Goal: Transaction & Acquisition: Purchase product/service

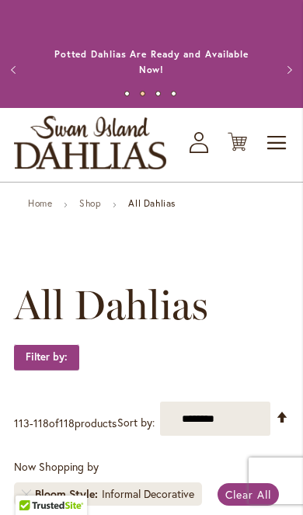
click at [231, 142] on icon "Cart .cls-1 { fill: #231f20; }" at bounding box center [237, 141] width 19 height 19
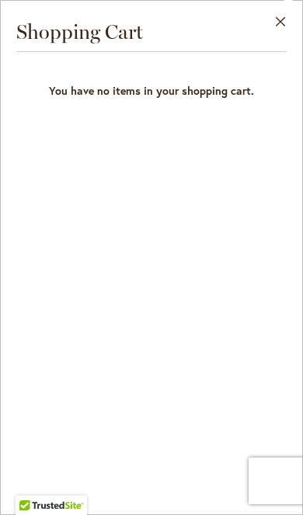
click at [291, 24] on button "Close" at bounding box center [281, 25] width 43 height 49
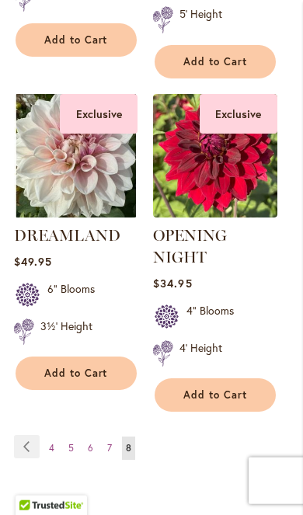
scroll to position [1109, 0]
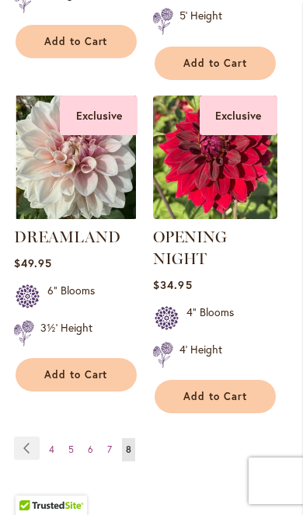
click at [30, 460] on link "Page Previous" at bounding box center [27, 448] width 26 height 23
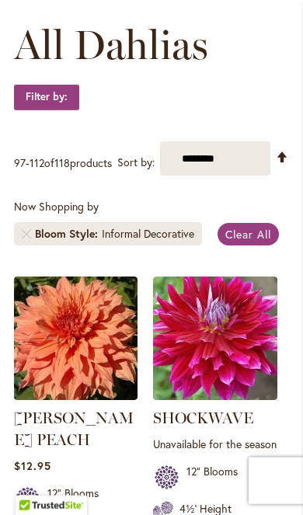
scroll to position [261, 0]
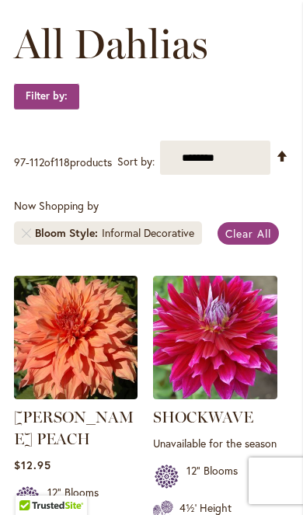
click at [249, 175] on select "**********" at bounding box center [215, 158] width 110 height 34
select select "****"
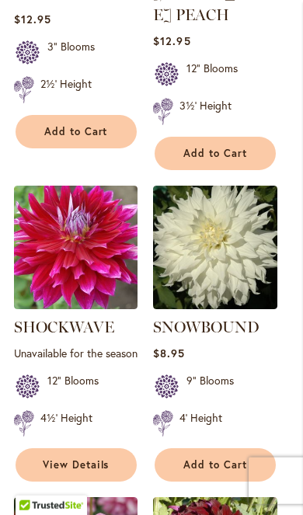
scroll to position [1021, 0]
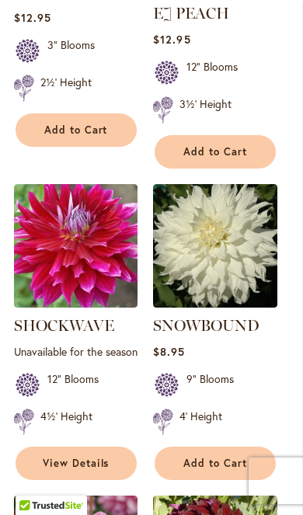
click at [235, 480] on button "Add to Cart" at bounding box center [215, 463] width 121 height 33
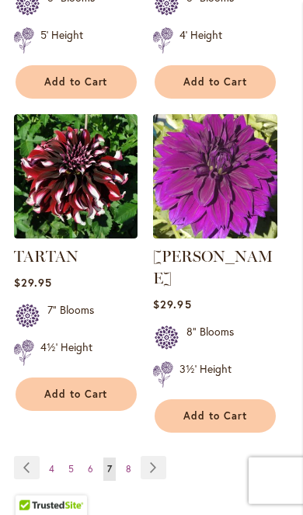
scroll to position [2772, 0]
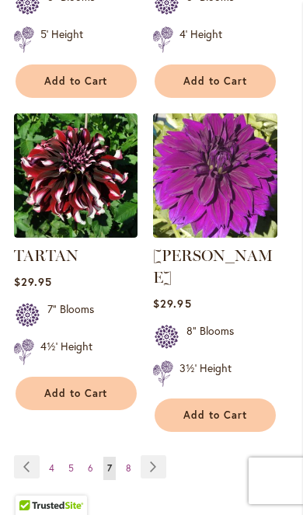
click at [57, 480] on link "Page 4" at bounding box center [51, 468] width 13 height 23
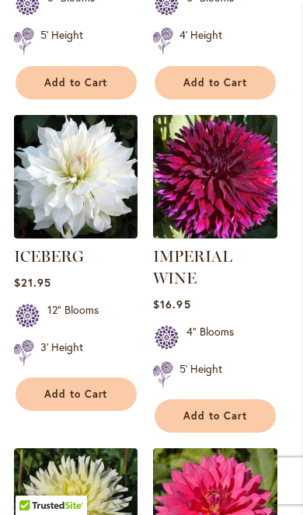
scroll to position [1047, 0]
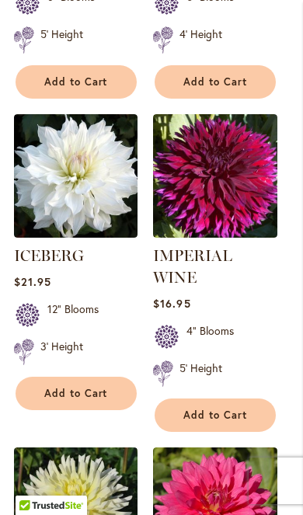
click at [113, 386] on button "Add to Cart" at bounding box center [76, 393] width 121 height 33
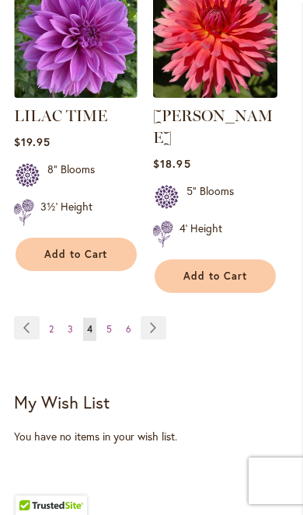
scroll to position [2906, 0]
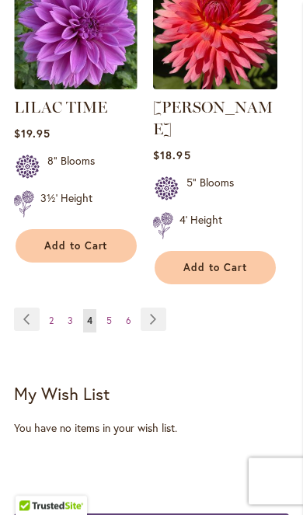
click at [57, 309] on link "Page 2" at bounding box center [51, 320] width 12 height 23
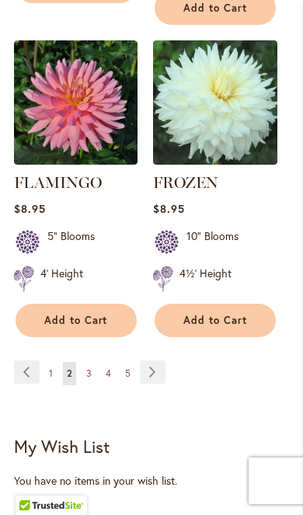
scroll to position [2788, 0]
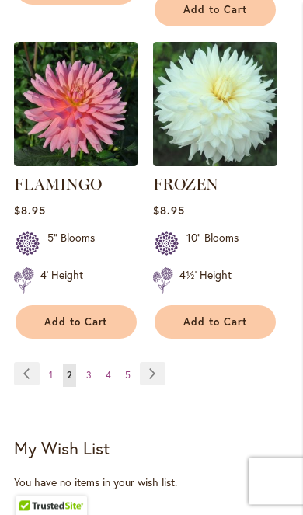
click at [229, 305] on button "Add to Cart" at bounding box center [215, 321] width 121 height 33
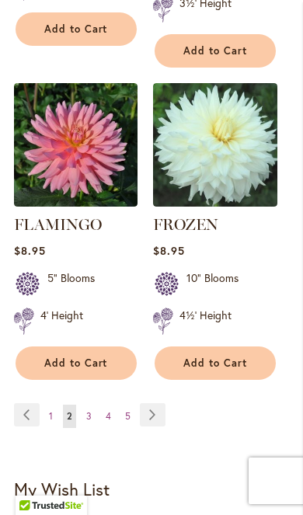
click at [54, 405] on link "Page 1" at bounding box center [51, 416] width 12 height 23
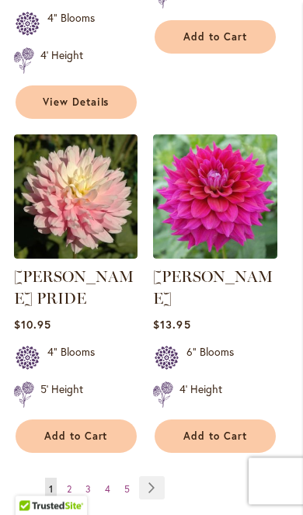
scroll to position [2742, 0]
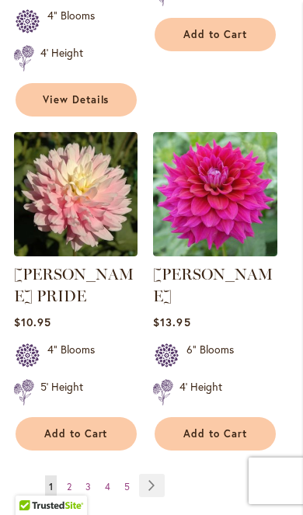
click at [72, 475] on link "Page 2" at bounding box center [69, 486] width 12 height 23
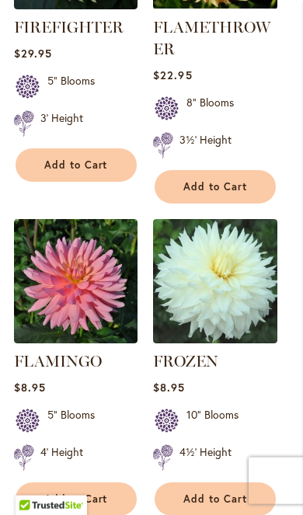
scroll to position [2613, 0]
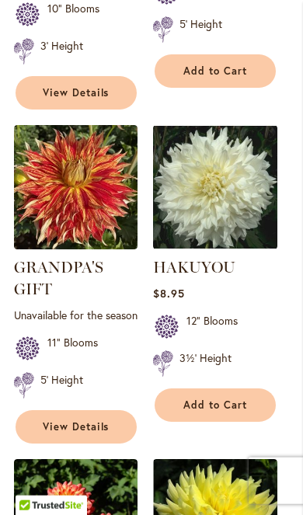
scroll to position [1481, 0]
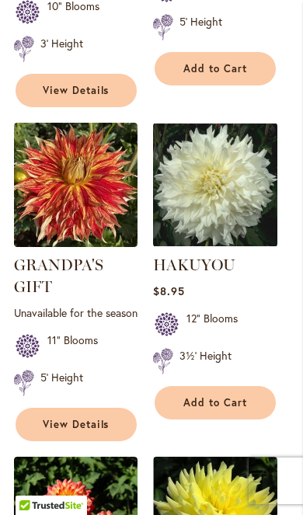
click at [259, 386] on button "Add to Cart" at bounding box center [215, 402] width 121 height 33
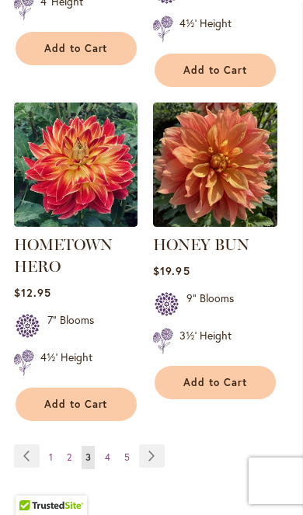
scroll to position [2871, 0]
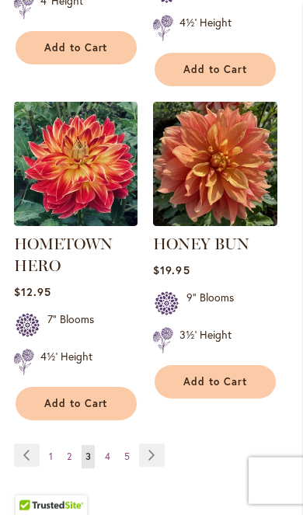
click at [158, 444] on link "Page Next" at bounding box center [152, 455] width 26 height 23
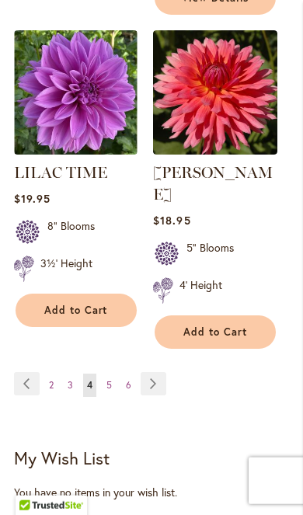
scroll to position [2809, 0]
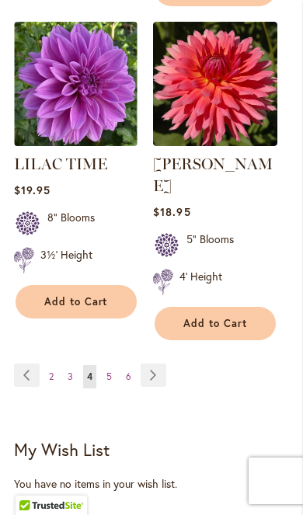
click at [156, 364] on link "Page Next" at bounding box center [154, 375] width 26 height 23
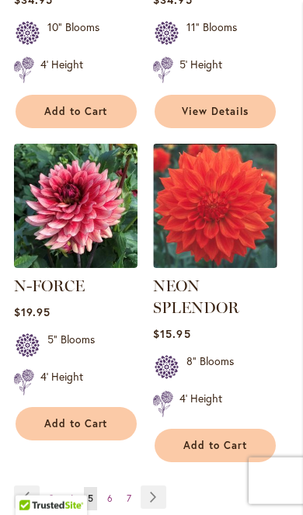
scroll to position [2760, 0]
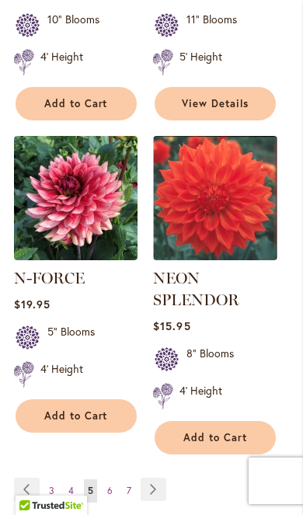
click at [155, 478] on link "Page Next" at bounding box center [154, 489] width 26 height 23
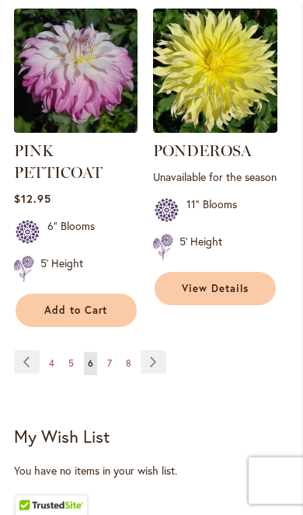
scroll to position [2801, 0]
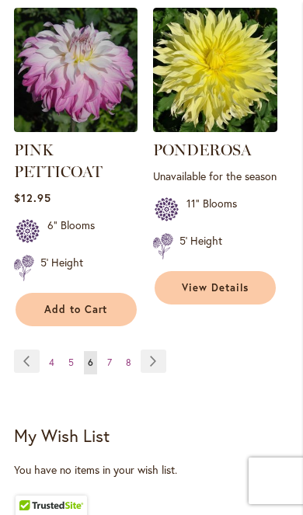
click at [154, 350] on link "Page Next" at bounding box center [154, 361] width 26 height 23
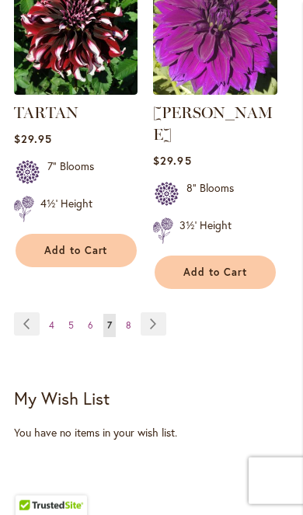
scroll to position [2859, 0]
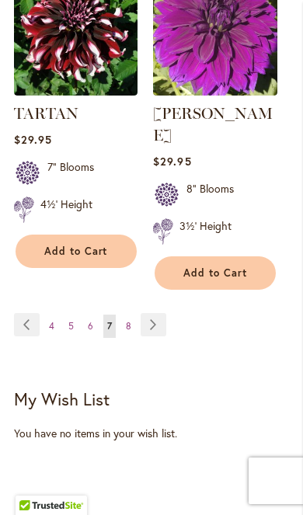
click at [155, 336] on link "Page Next" at bounding box center [154, 324] width 26 height 23
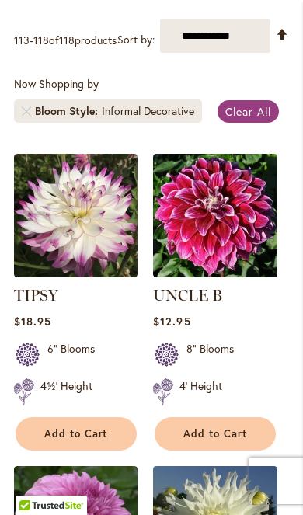
scroll to position [383, 0]
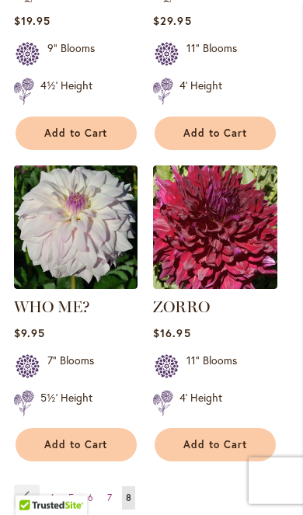
scroll to position [1019, 0]
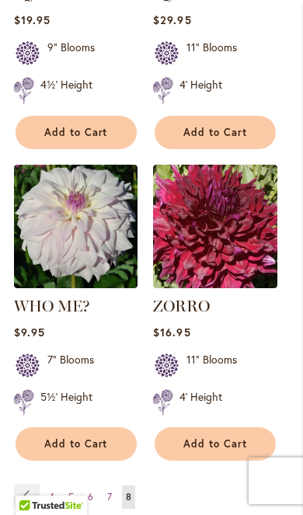
click at [194, 315] on link "ZORRO" at bounding box center [181, 306] width 57 height 19
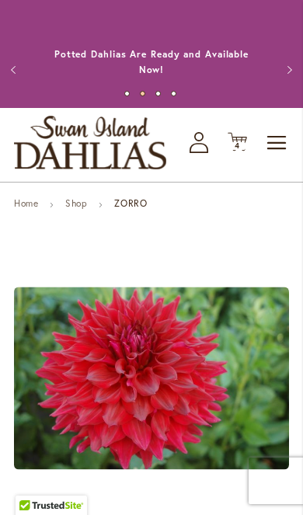
click at [268, 135] on span "Toggle Nav" at bounding box center [277, 142] width 23 height 31
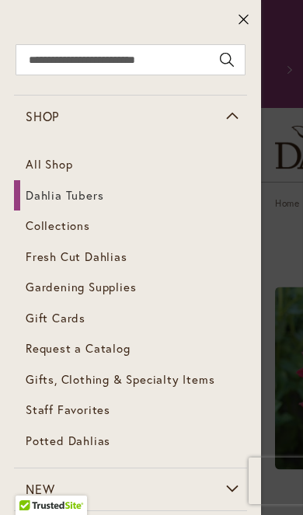
click at [87, 191] on span "Dahlia Tubers" at bounding box center [65, 195] width 78 height 16
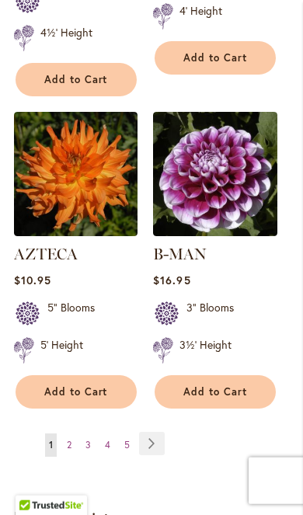
scroll to position [2903, 0]
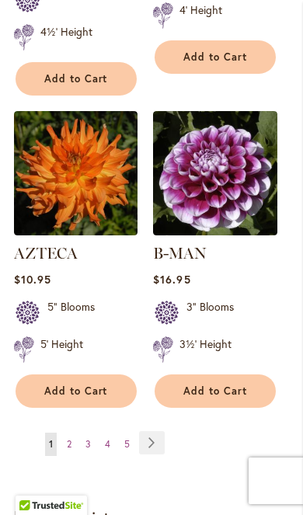
click at [64, 433] on link "Page 2" at bounding box center [69, 444] width 12 height 23
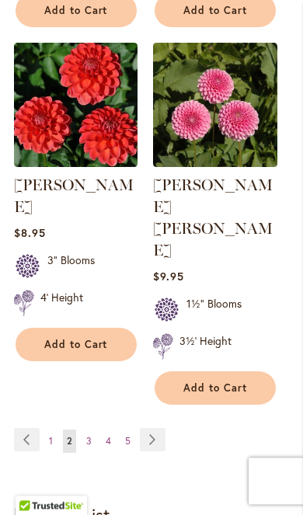
scroll to position [2887, 0]
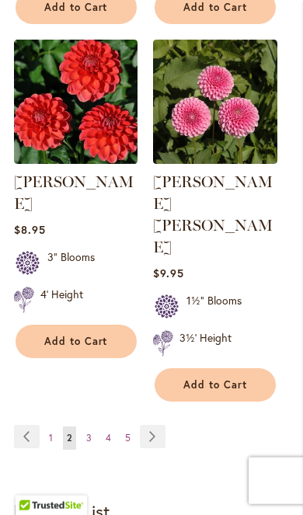
click at [155, 425] on link "Page Next" at bounding box center [153, 436] width 26 height 23
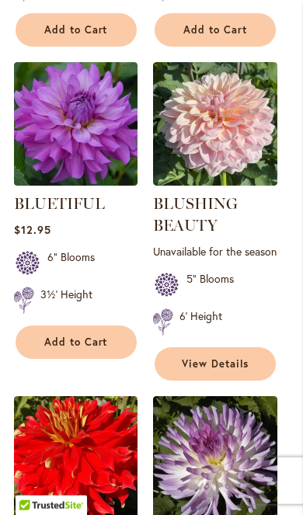
scroll to position [1930, 0]
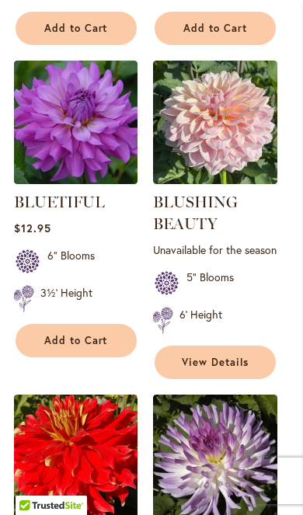
click at [287, 218] on ol "BINKY Rating: 53% 3 Reviews Unavailable for the season 2" Blooms 2' Height" at bounding box center [151, 64] width 275 height 2590
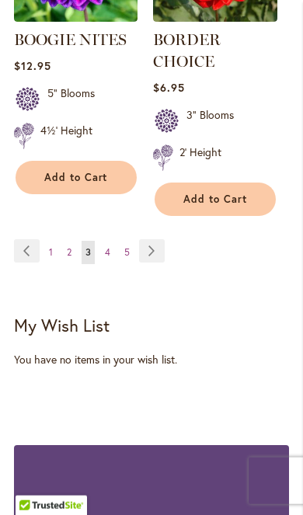
scroll to position [3084, 0]
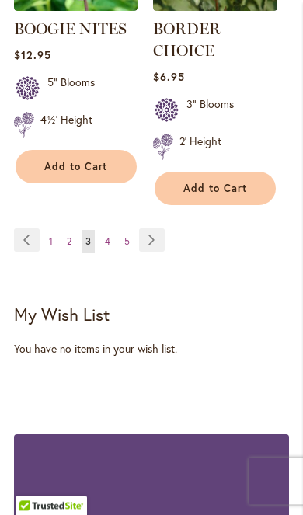
click at [156, 252] on link "Page Next" at bounding box center [152, 239] width 26 height 23
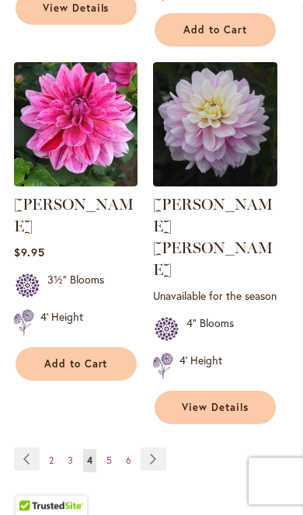
scroll to position [2952, 0]
click at [107, 455] on span "5" at bounding box center [108, 461] width 5 height 12
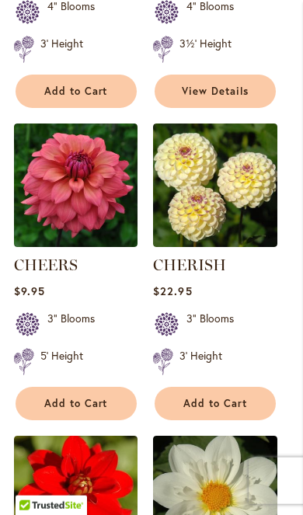
scroll to position [889, 0]
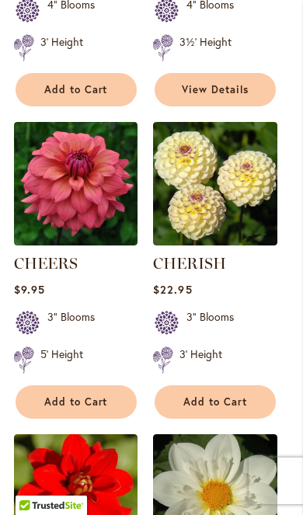
click at [103, 419] on button "Add to Cart" at bounding box center [76, 401] width 121 height 33
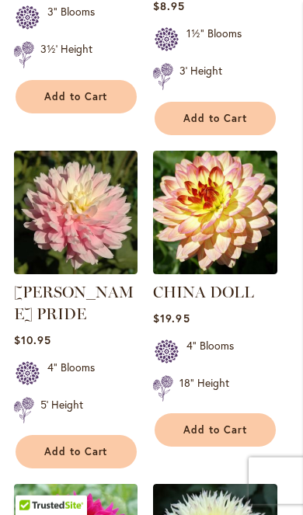
scroll to position [1862, 0]
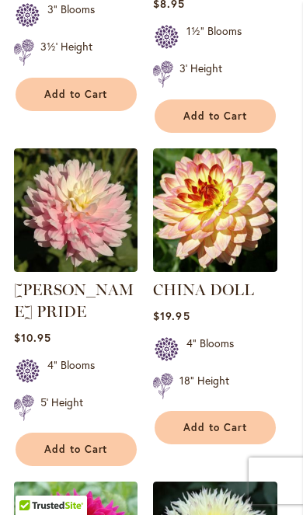
click at [96, 456] on span "Add to Cart" at bounding box center [76, 449] width 64 height 13
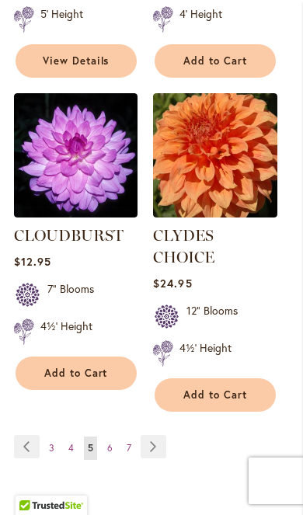
scroll to position [2956, 0]
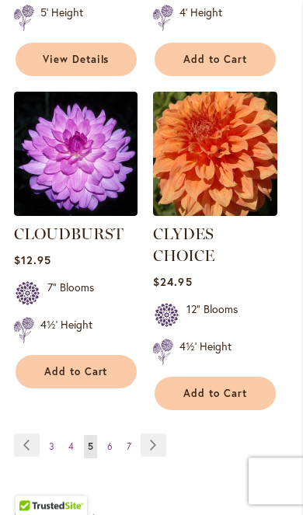
click at [92, 364] on button "Add to Cart" at bounding box center [76, 371] width 121 height 33
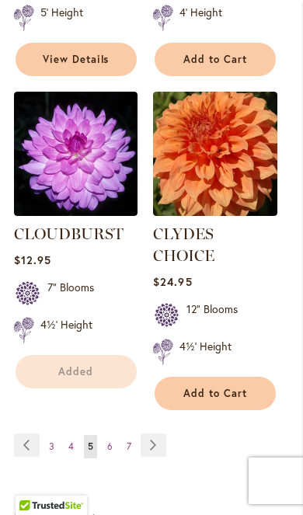
click at [155, 444] on link "Page Next" at bounding box center [154, 445] width 26 height 23
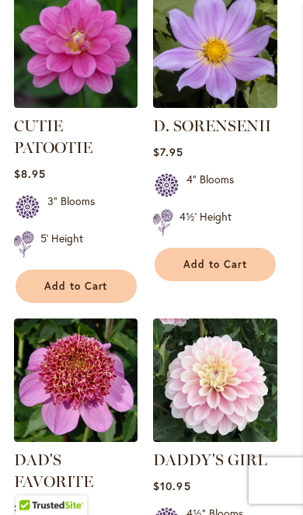
scroll to position [2385, 0]
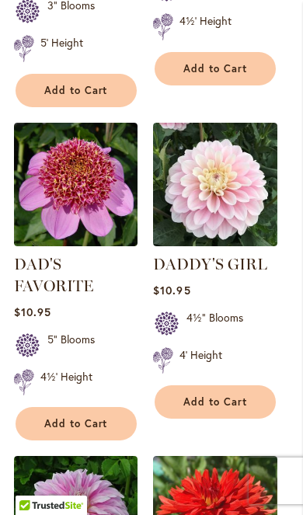
click at [251, 419] on button "Add to Cart" at bounding box center [215, 401] width 121 height 33
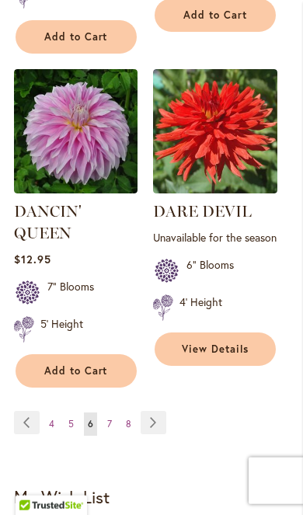
scroll to position [3022, 0]
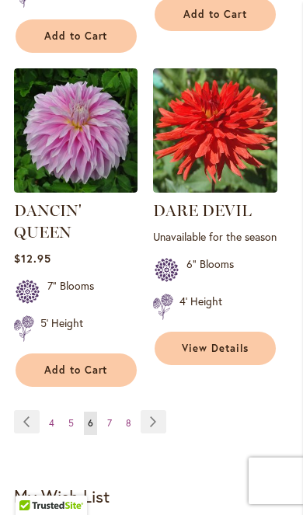
click at [152, 434] on link "Page Next" at bounding box center [154, 421] width 26 height 23
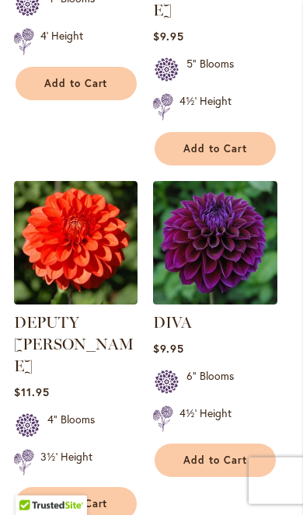
scroll to position [1209, 0]
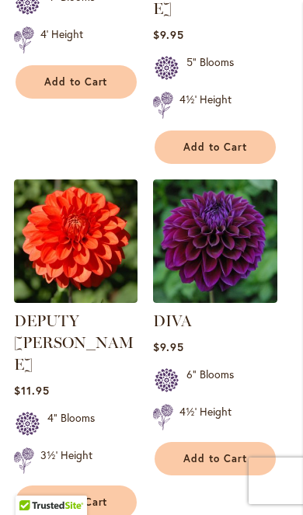
click at [71, 486] on button "Add to Cart" at bounding box center [76, 502] width 121 height 33
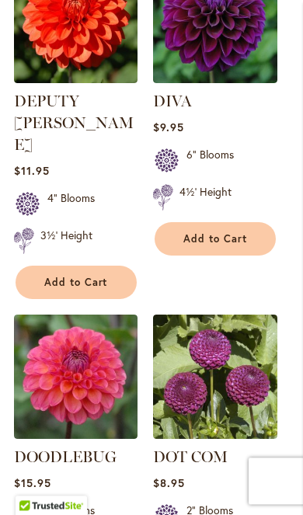
scroll to position [1485, 0]
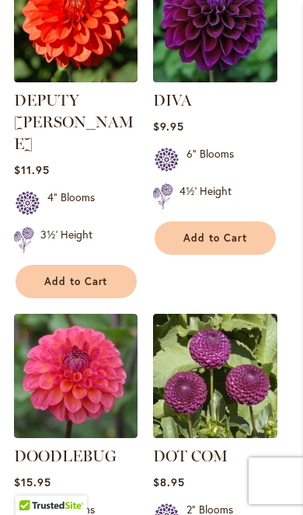
click at [246, 232] on span "Add to Cart" at bounding box center [215, 238] width 64 height 13
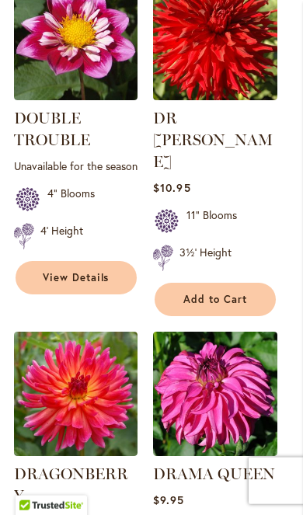
scroll to position [2118, 0]
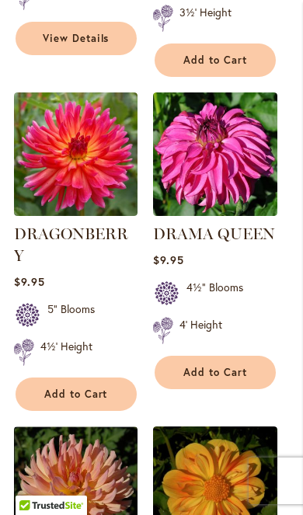
scroll to position [2375, 0]
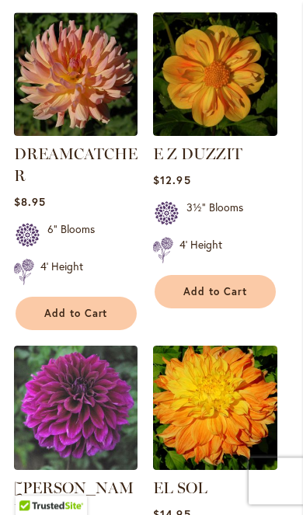
scroll to position [2788, 0]
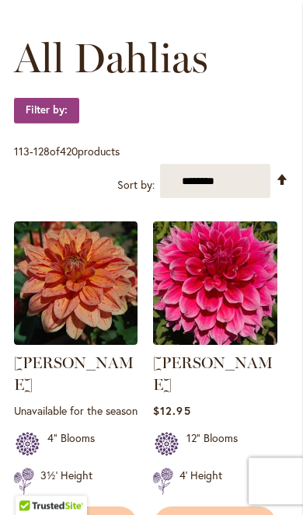
scroll to position [502, 0]
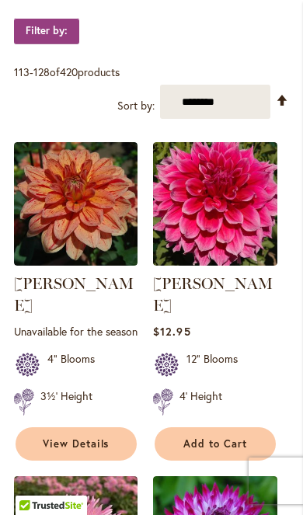
click at [235, 437] on span "Add to Cart" at bounding box center [215, 443] width 64 height 13
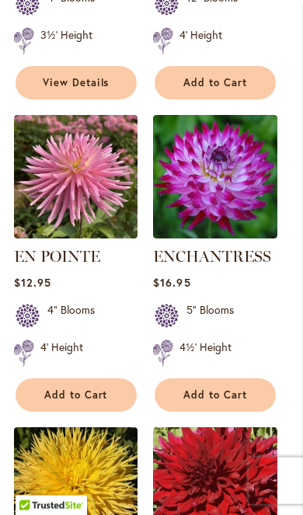
scroll to position [1001, 0]
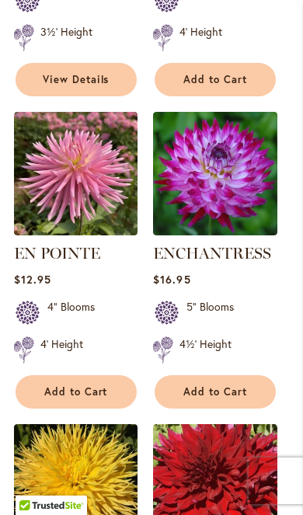
click at [96, 385] on span "Add to Cart" at bounding box center [76, 391] width 64 height 13
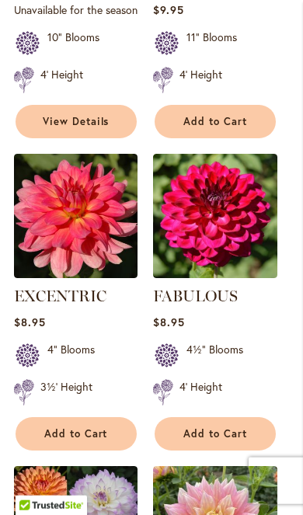
scroll to position [1583, 0]
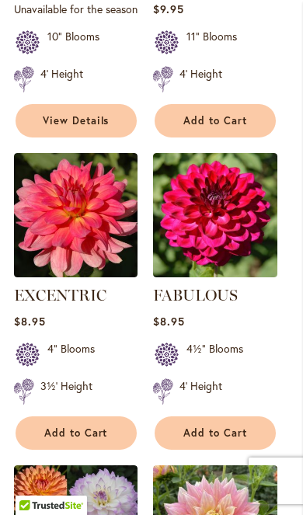
click at [74, 430] on span "Add to Cart" at bounding box center [76, 433] width 64 height 13
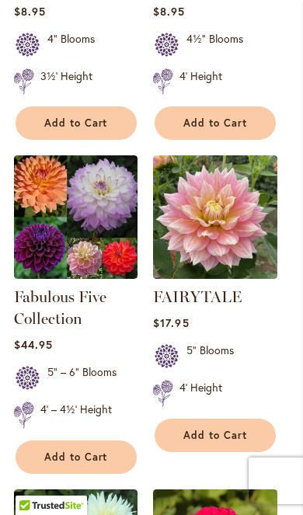
scroll to position [1903, 0]
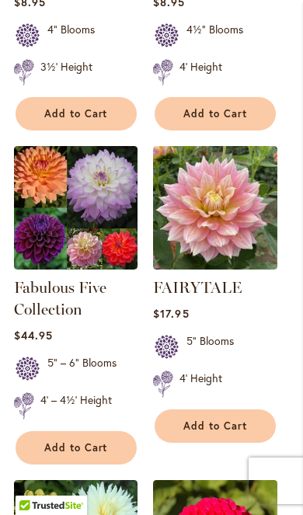
click at [218, 423] on span "Add to Cart" at bounding box center [215, 426] width 64 height 13
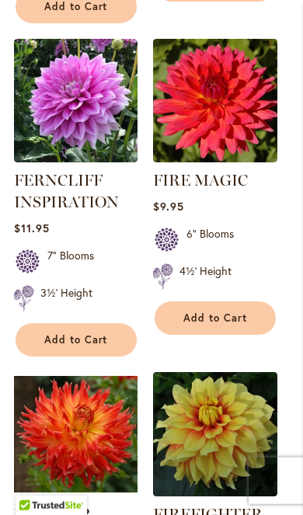
scroll to position [2680, 0]
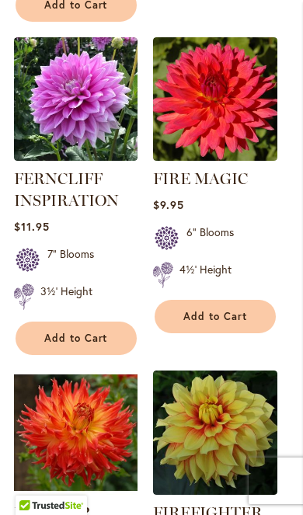
click at [225, 323] on button "Add to Cart" at bounding box center [215, 316] width 121 height 33
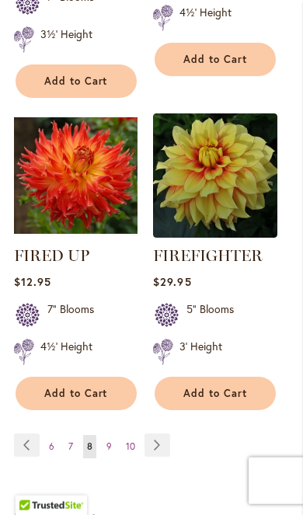
scroll to position [2952, 0]
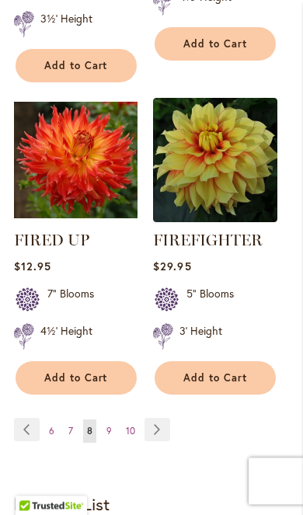
click at [158, 425] on link "Page Next" at bounding box center [158, 429] width 26 height 23
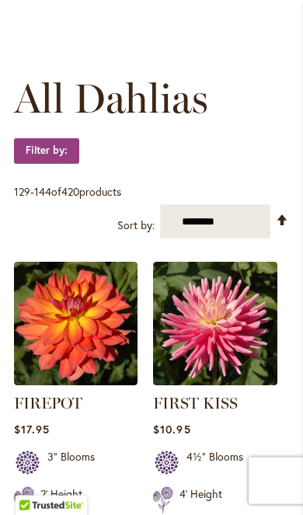
scroll to position [463, 0]
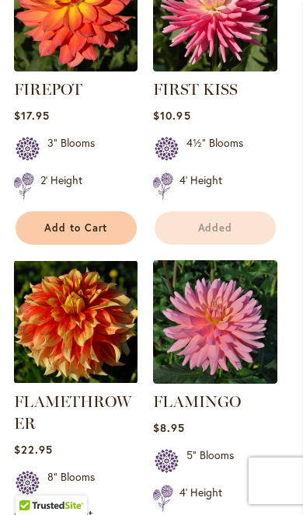
scroll to position [834, 0]
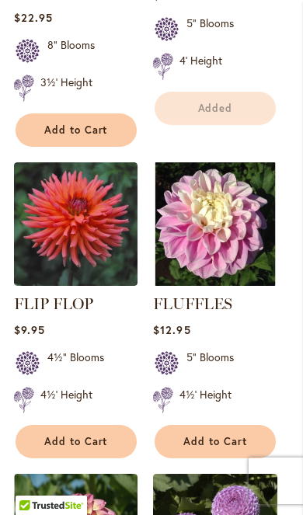
scroll to position [1266, 0]
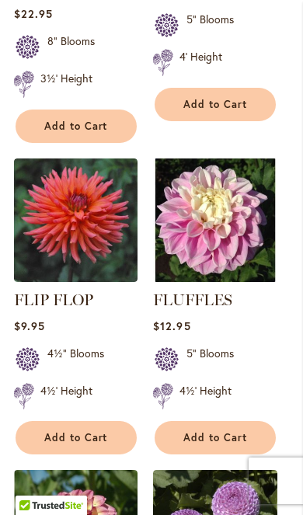
click at [225, 431] on span "Add to Cart" at bounding box center [215, 437] width 64 height 13
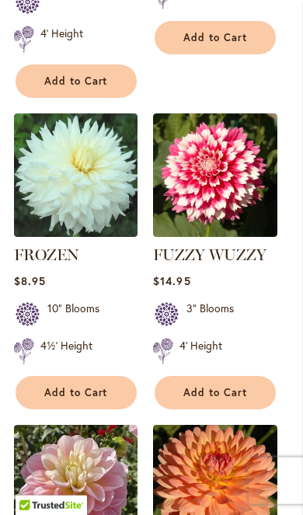
scroll to position [1988, 0]
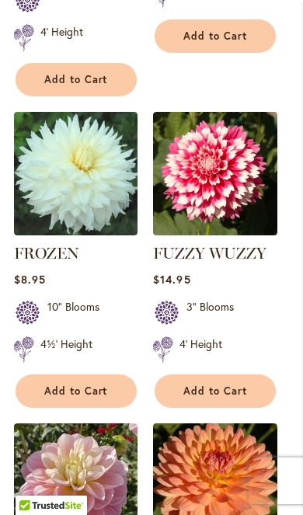
click at [253, 374] on button "Add to Cart" at bounding box center [215, 390] width 121 height 33
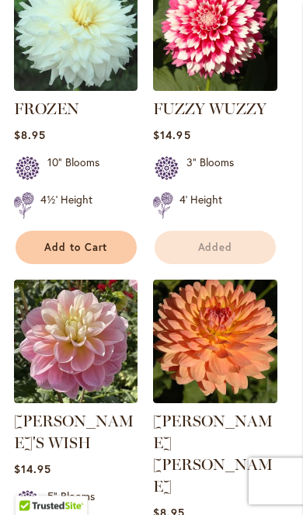
scroll to position [2155, 0]
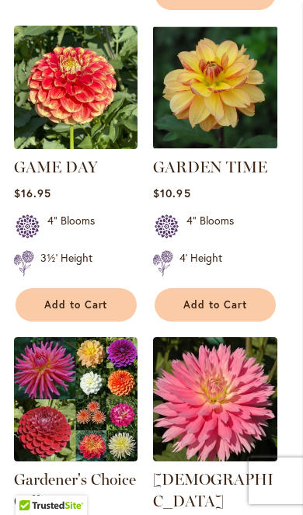
scroll to position [2778, 0]
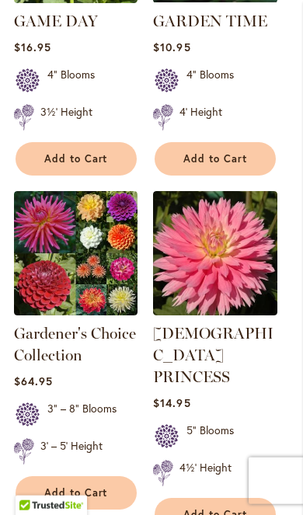
scroll to position [2935, 0]
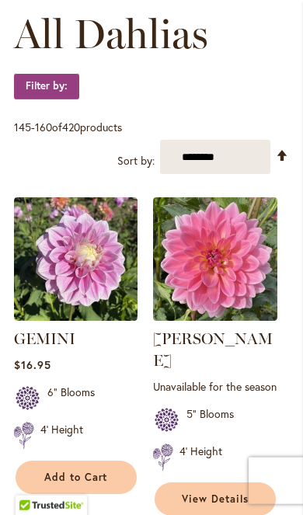
scroll to position [528, 0]
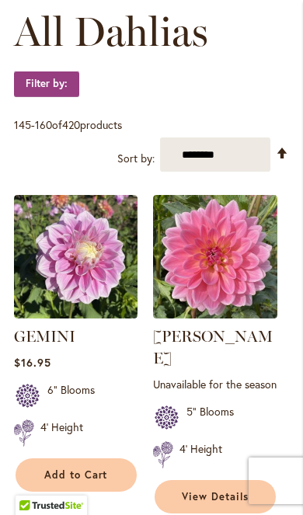
click at [103, 468] on span "Add to Cart" at bounding box center [76, 474] width 64 height 13
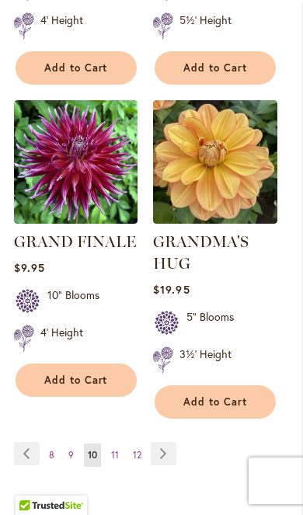
scroll to position [2982, 0]
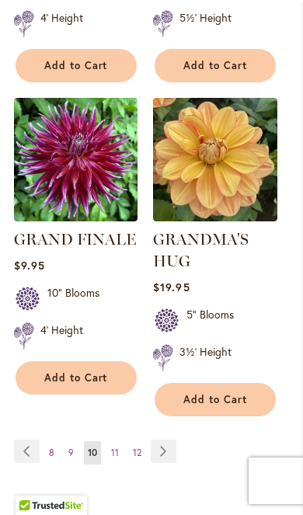
click at [168, 440] on link "Page Next" at bounding box center [164, 451] width 26 height 23
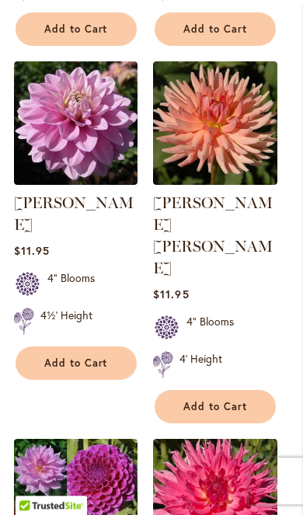
scroll to position [1954, 0]
click at [81, 379] on button "Add to Cart" at bounding box center [76, 363] width 121 height 33
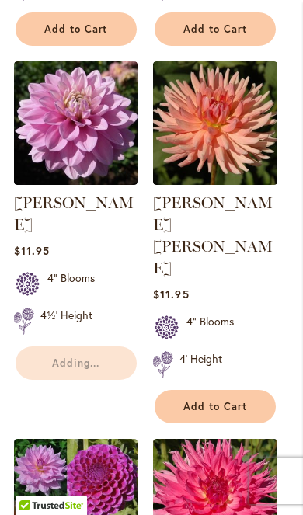
click at [225, 400] on span "Add to Cart" at bounding box center [215, 406] width 64 height 13
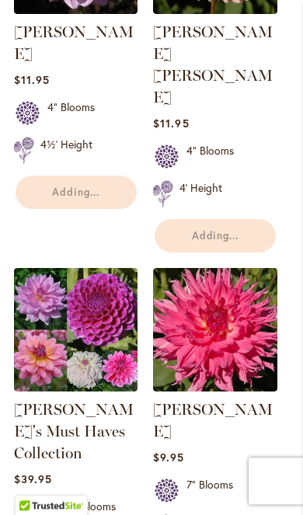
scroll to position [2148, 0]
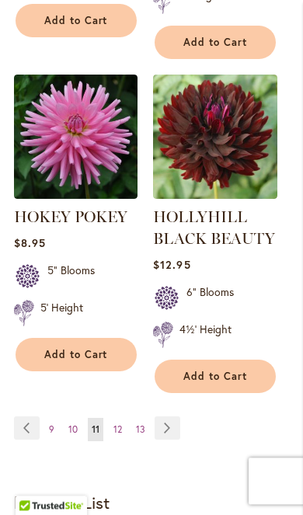
scroll to position [3008, 0]
click at [166, 416] on link "Page Next" at bounding box center [168, 427] width 26 height 23
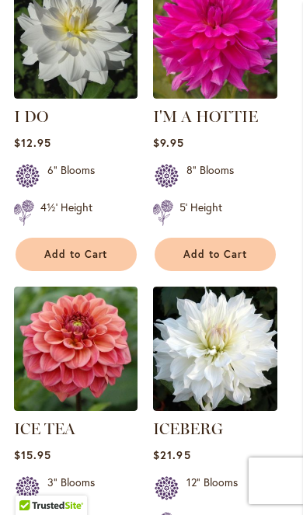
scroll to position [2656, 0]
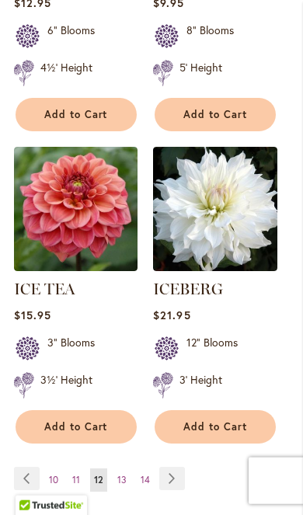
click at [79, 434] on span "Add to Cart" at bounding box center [76, 426] width 64 height 13
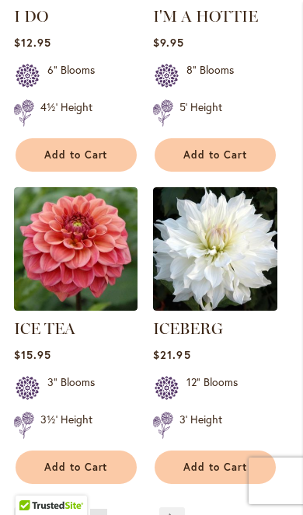
click at [172, 514] on link "Page Next" at bounding box center [172, 518] width 26 height 23
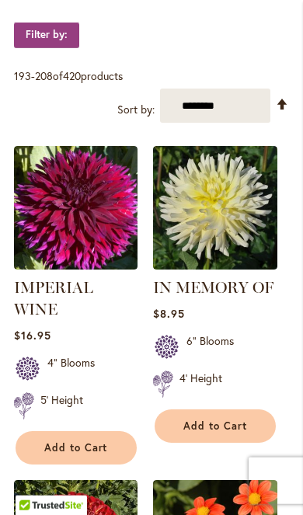
scroll to position [579, 0]
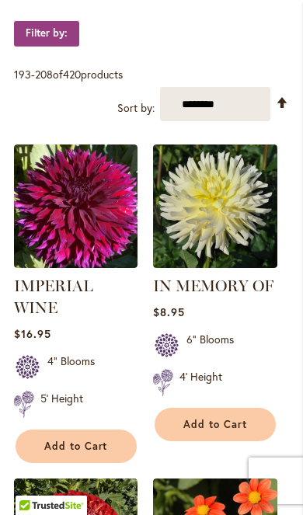
click at [108, 446] on button "Add to Cart" at bounding box center [76, 446] width 121 height 33
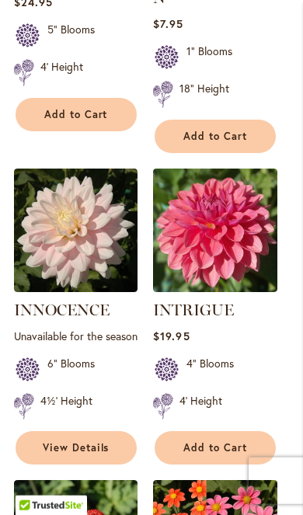
scroll to position [1279, 0]
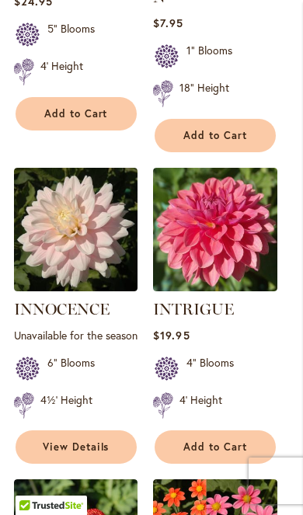
click at [96, 454] on span "View Details" at bounding box center [76, 447] width 67 height 13
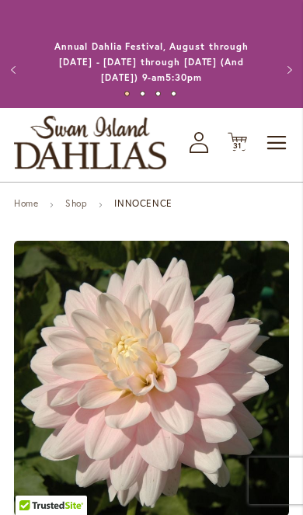
click at [26, 62] on button "Previous" at bounding box center [15, 69] width 31 height 31
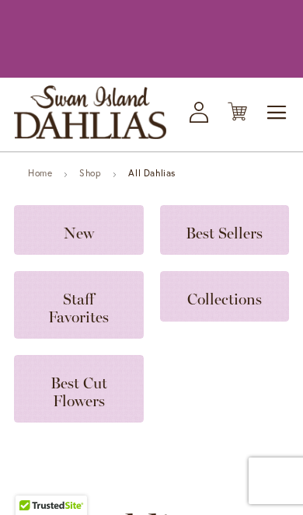
scroll to position [1304, 0]
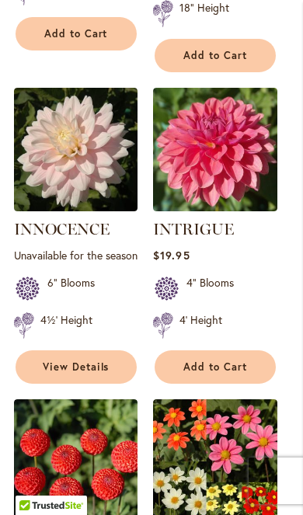
click at [235, 361] on span "Add to Cart" at bounding box center [215, 367] width 64 height 13
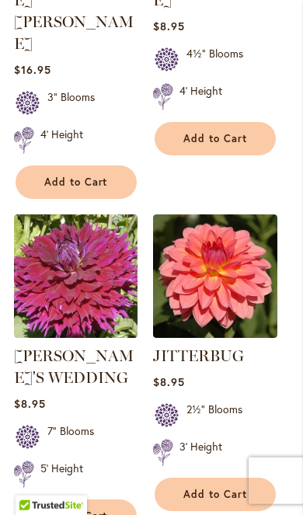
scroll to position [2953, 0]
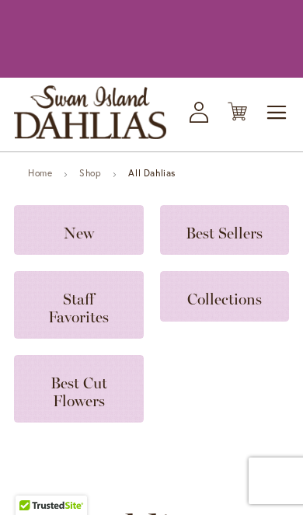
scroll to position [2979, 0]
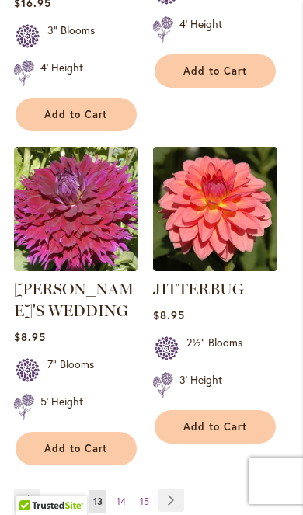
click at [214, 420] on span "Add to Cart" at bounding box center [215, 426] width 64 height 13
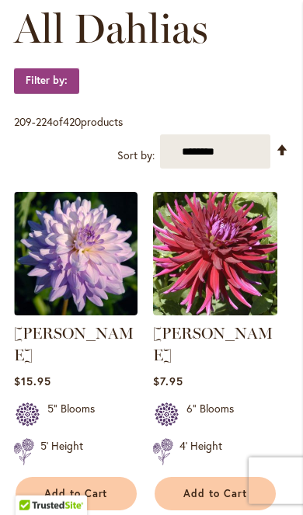
scroll to position [535, 0]
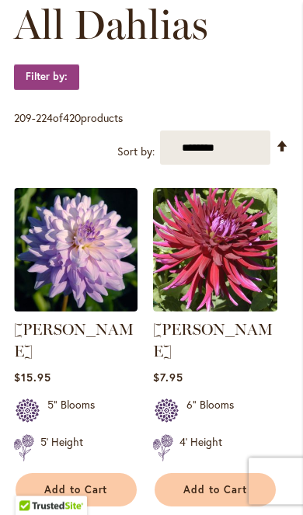
click at [80, 483] on span "Add to Cart" at bounding box center [76, 489] width 64 height 13
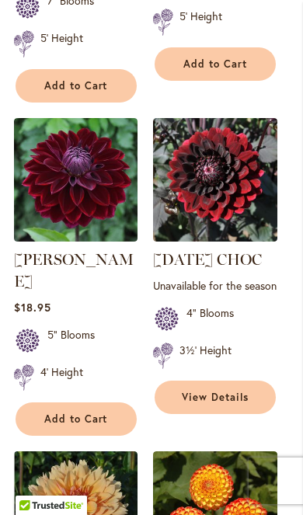
scroll to position [1329, 0]
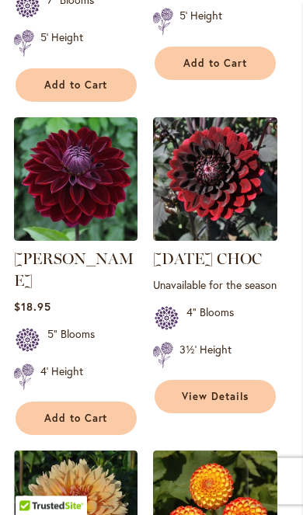
click at [210, 401] on span "View Details" at bounding box center [215, 396] width 67 height 13
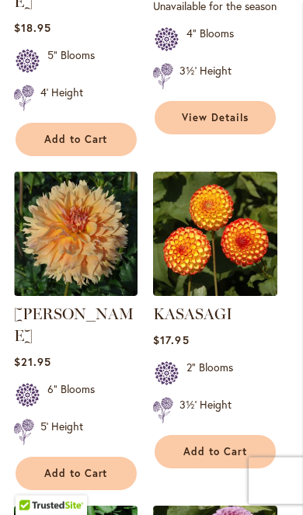
scroll to position [1555, 0]
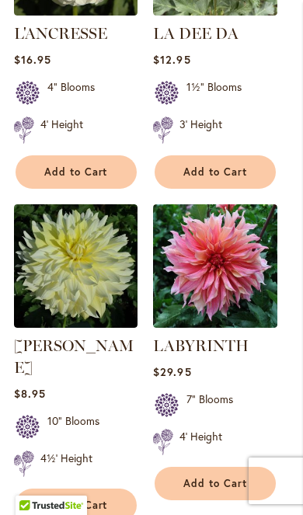
click at [221, 477] on span "Add to Cart" at bounding box center [215, 483] width 64 height 13
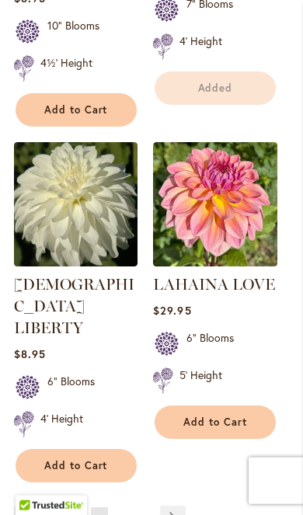
scroll to position [2876, 0]
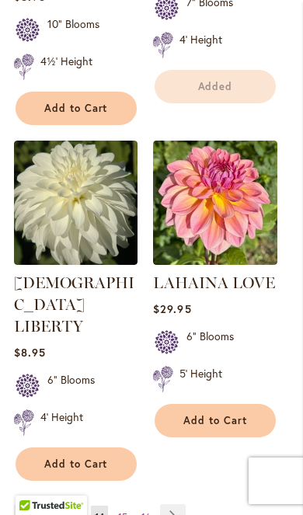
click at [218, 414] on span "Add to Cart" at bounding box center [215, 420] width 64 height 13
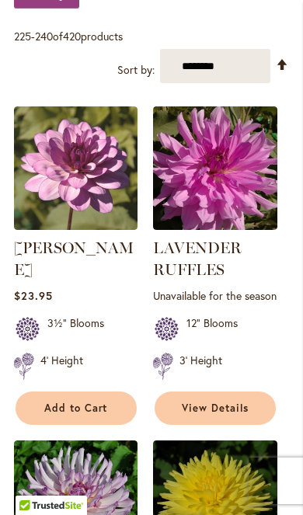
scroll to position [613, 0]
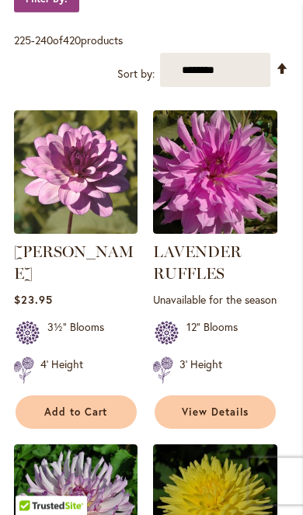
click at [235, 416] on span "View Details" at bounding box center [215, 412] width 67 height 13
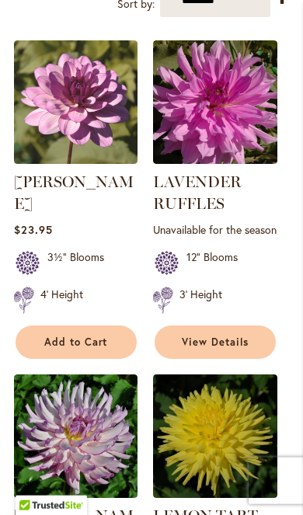
scroll to position [677, 0]
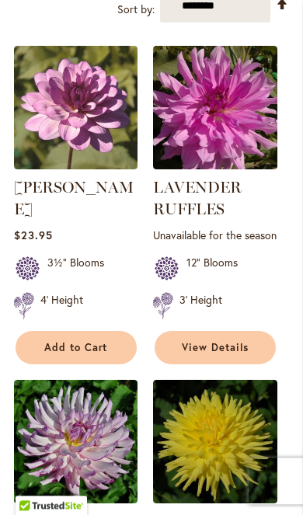
click at [78, 364] on li "LAUREN MICHELE Rating: 93% 1 Review $23.95 3½" Blooms 4' Height Add to Cart" at bounding box center [76, 205] width 124 height 319
click at [74, 350] on span "Add to Cart" at bounding box center [76, 347] width 64 height 13
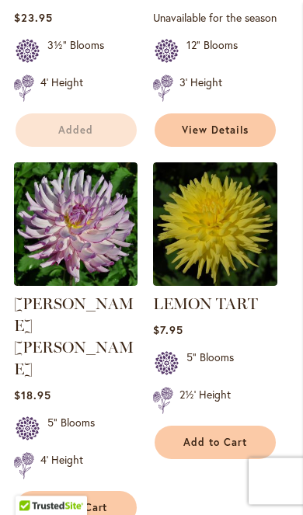
scroll to position [977, 0]
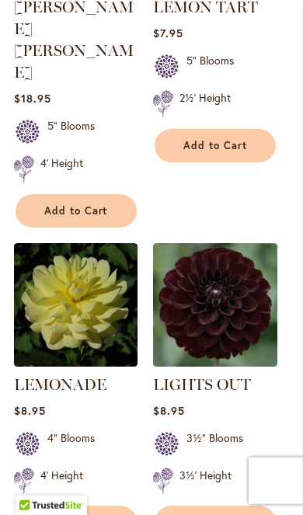
click at [237, 514] on span "Add to Cart" at bounding box center [215, 522] width 64 height 13
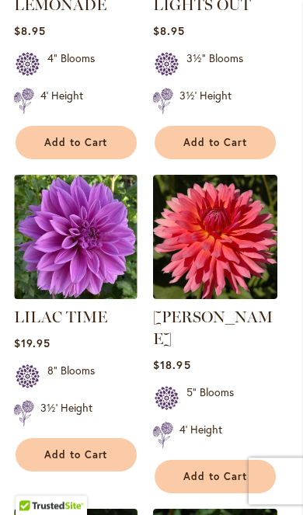
click at [231, 470] on span "Add to Cart" at bounding box center [215, 476] width 64 height 13
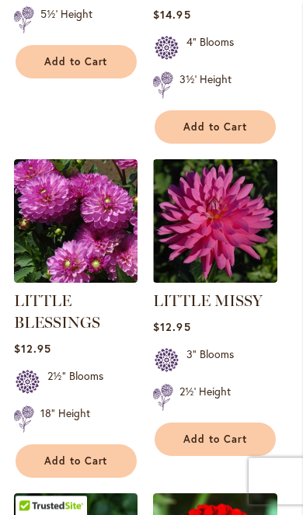
scroll to position [2343, 0]
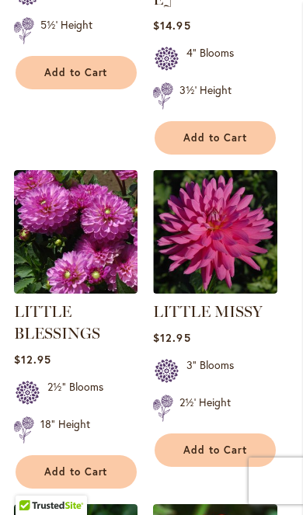
click at [243, 444] on span "Add to Cart" at bounding box center [215, 450] width 64 height 13
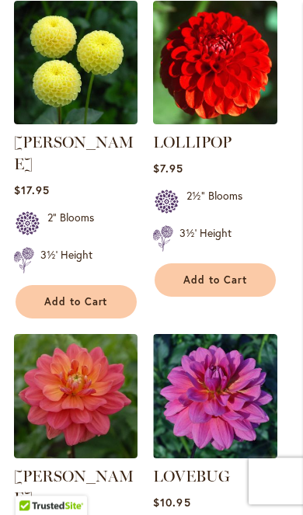
scroll to position [2850, 0]
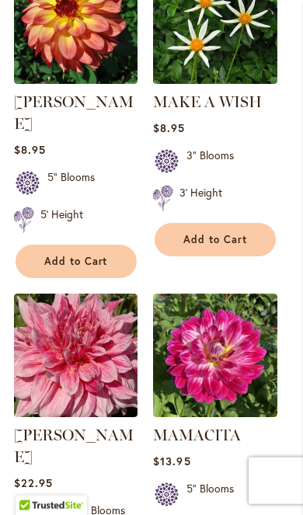
scroll to position [1788, 0]
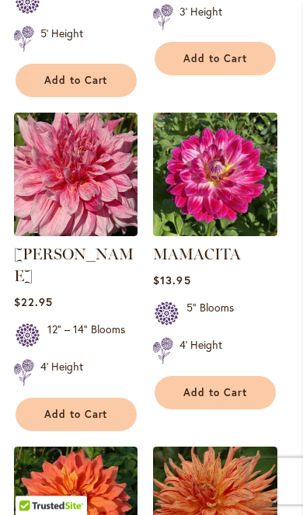
scroll to position [2023, 0]
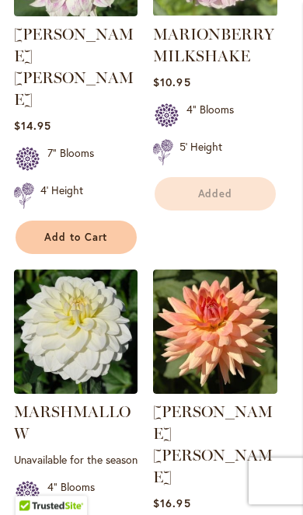
scroll to position [2911, 0]
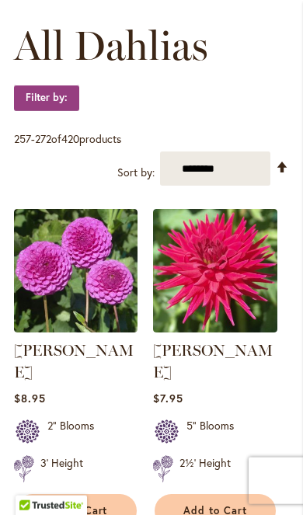
scroll to position [515, 0]
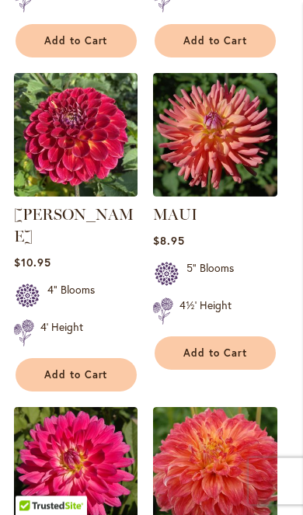
click at [253, 350] on button "Add to Cart" at bounding box center [215, 352] width 121 height 33
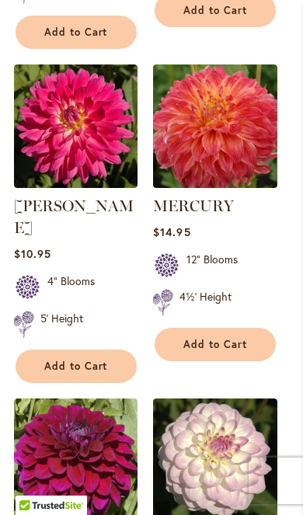
click at [232, 334] on button "Add to Cart" at bounding box center [215, 344] width 121 height 33
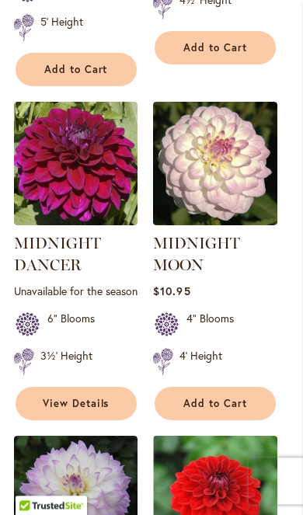
click at [252, 387] on button "Add to Cart" at bounding box center [215, 403] width 121 height 33
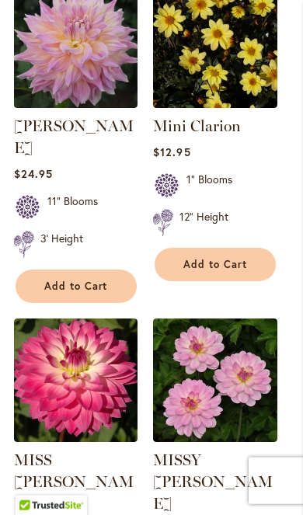
scroll to position [2464, 0]
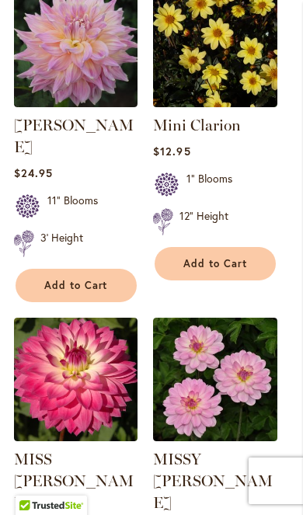
click at [78, 269] on button "Add to Cart" at bounding box center [76, 285] width 121 height 33
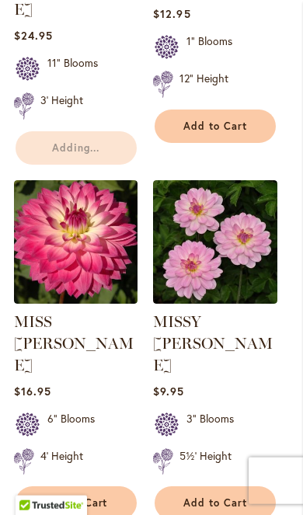
scroll to position [2603, 0]
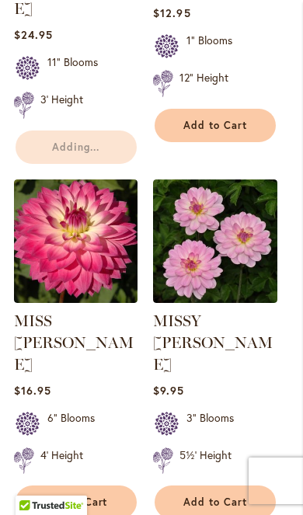
click at [88, 496] on span "Add to Cart" at bounding box center [76, 502] width 64 height 13
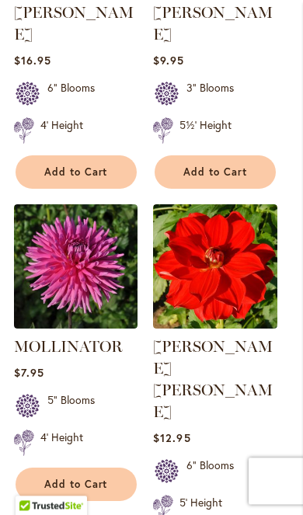
scroll to position [2878, 0]
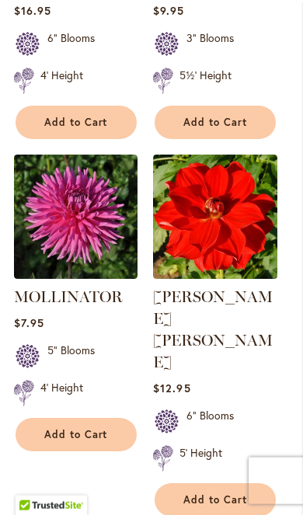
scroll to position [2987, 0]
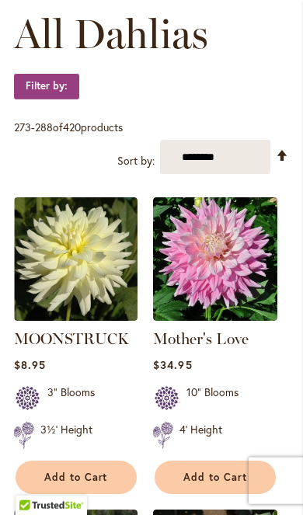
scroll to position [528, 0]
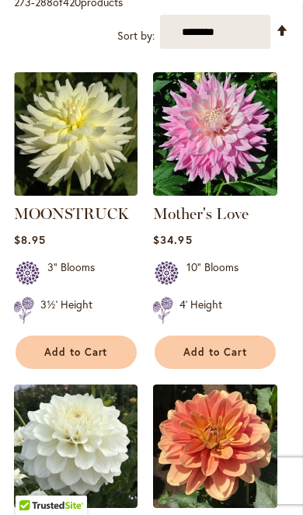
click at [248, 347] on button "Add to Cart" at bounding box center [215, 352] width 121 height 33
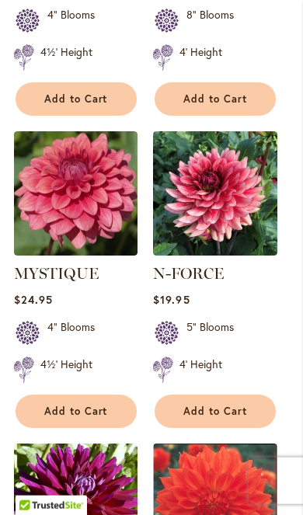
scroll to position [1607, 0]
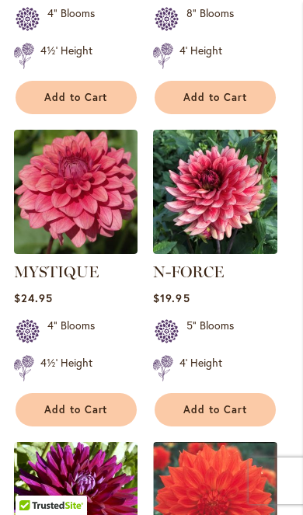
click at [104, 393] on button "Add to Cart" at bounding box center [76, 409] width 121 height 33
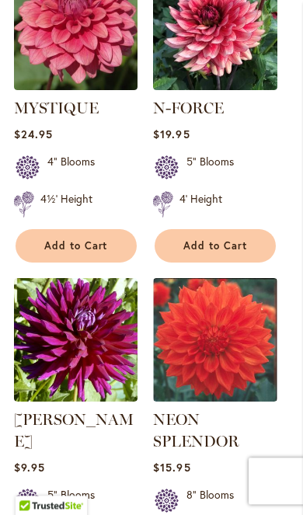
click at [257, 240] on button "Add to Cart" at bounding box center [215, 245] width 121 height 33
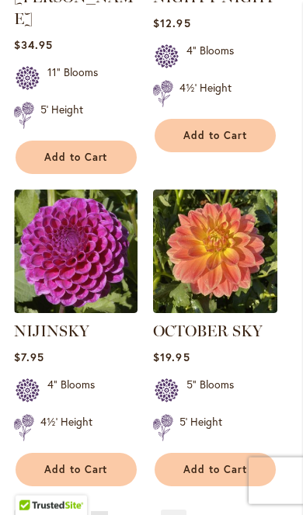
scroll to position [2848, 0]
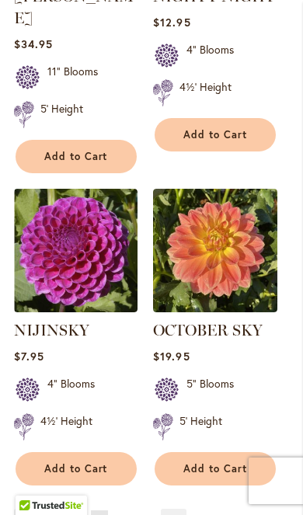
click at [175, 509] on link "Page Next" at bounding box center [174, 520] width 26 height 23
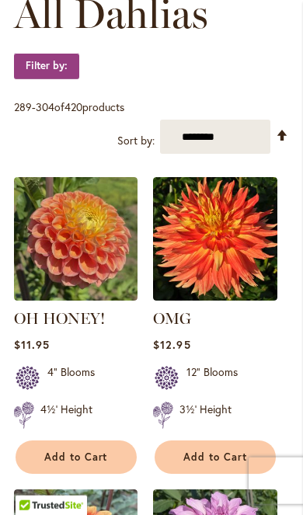
scroll to position [548, 0]
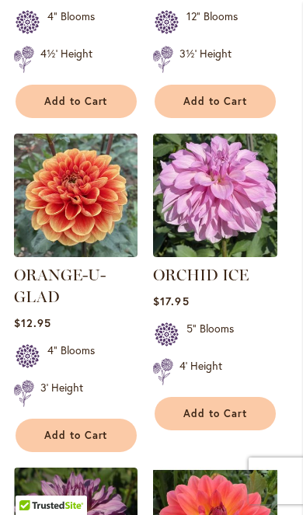
click at [226, 413] on span "Add to Cart" at bounding box center [215, 413] width 64 height 13
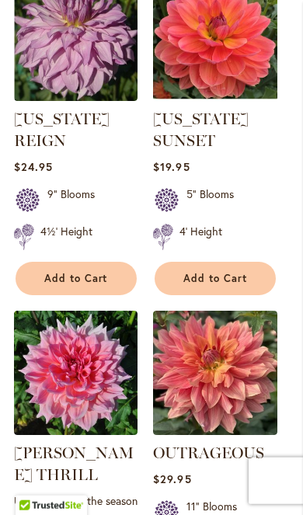
scroll to position [1450, 0]
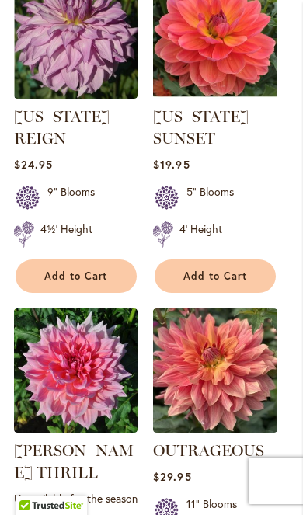
click at [218, 284] on button "Add to Cart" at bounding box center [215, 276] width 121 height 33
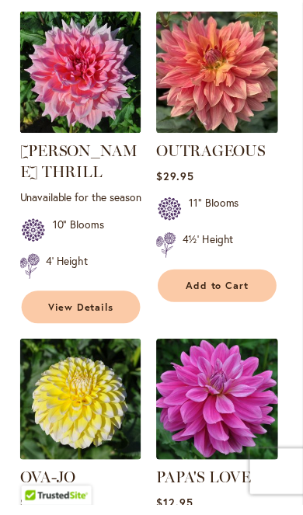
scroll to position [1754, 0]
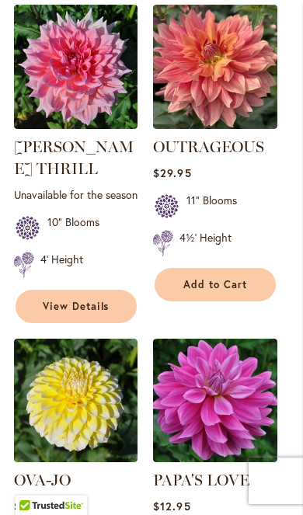
click at [205, 279] on span "Add to Cart" at bounding box center [215, 284] width 64 height 13
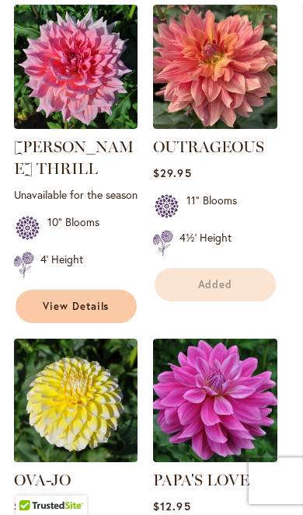
click at [98, 300] on span "View Details" at bounding box center [76, 306] width 67 height 13
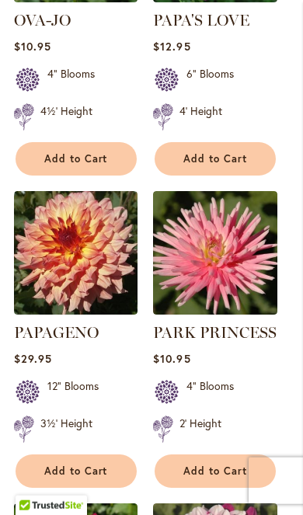
scroll to position [2160, 0]
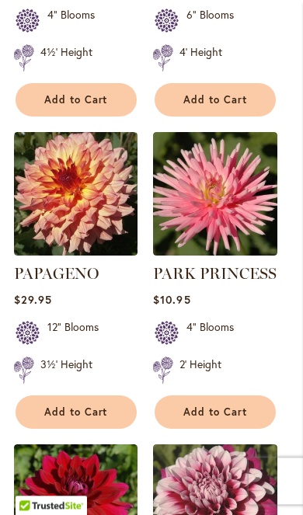
click at [241, 406] on span "Add to Cart" at bounding box center [215, 412] width 64 height 13
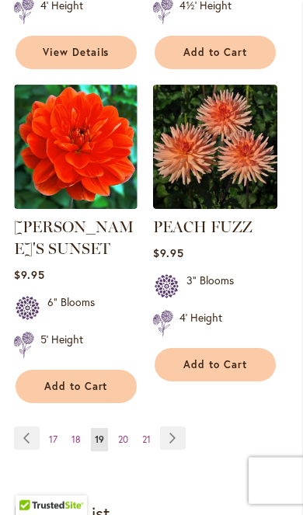
scroll to position [2983, 0]
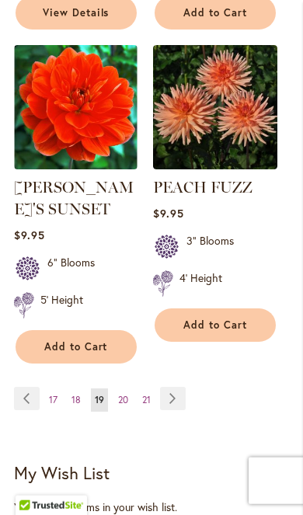
click at [172, 402] on link "Page Next" at bounding box center [173, 398] width 26 height 23
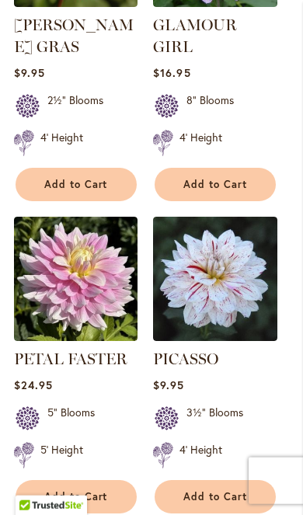
scroll to position [1509, 0]
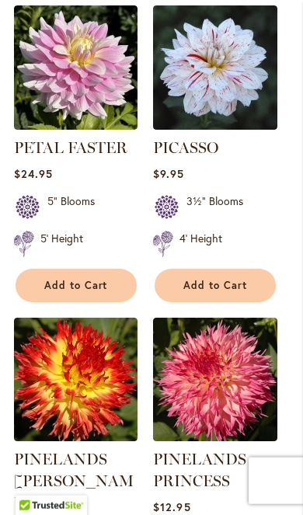
click at [96, 279] on span "Add to Cart" at bounding box center [76, 285] width 64 height 13
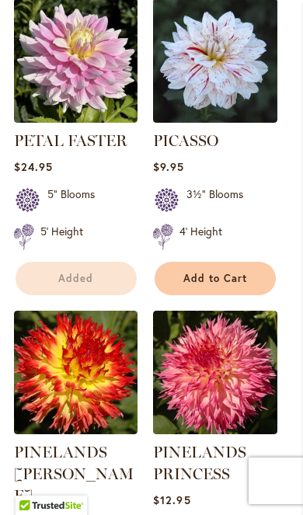
scroll to position [1918, 0]
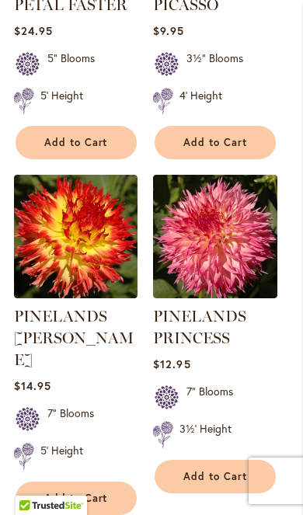
click at [212, 470] on span "Add to Cart" at bounding box center [215, 476] width 64 height 13
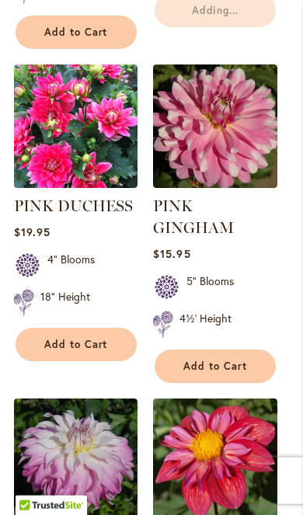
scroll to position [2384, 0]
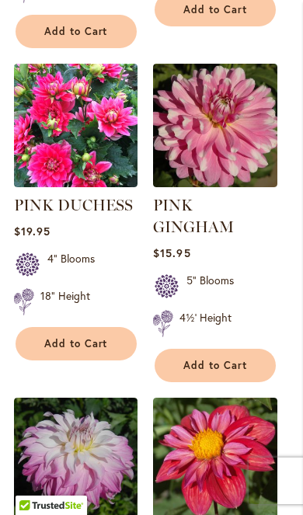
click at [242, 349] on button "Add to Cart" at bounding box center [215, 365] width 121 height 33
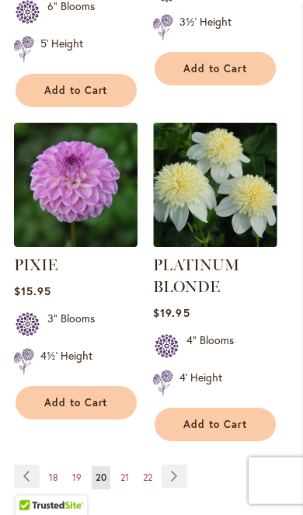
scroll to position [3001, 0]
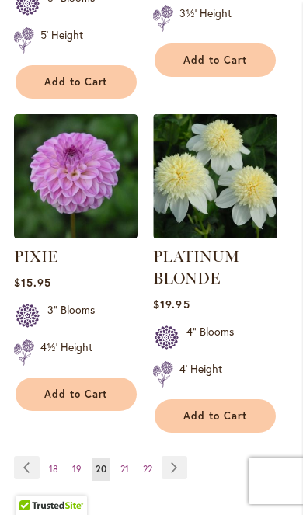
click at [175, 456] on link "Page Next" at bounding box center [175, 467] width 26 height 23
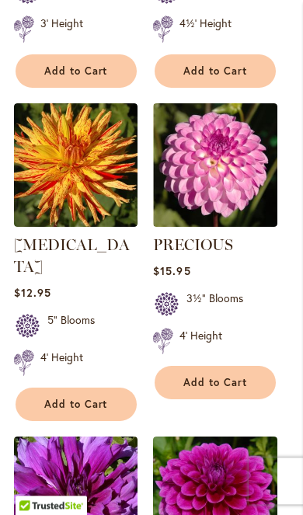
click at [260, 379] on button "Add to Cart" at bounding box center [215, 382] width 121 height 33
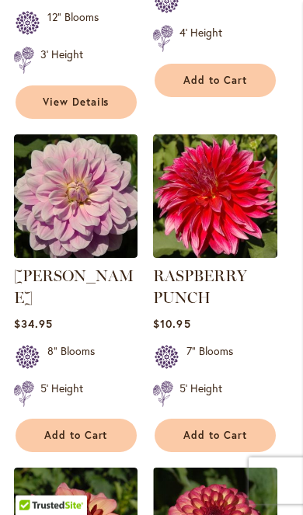
scroll to position [1946, 0]
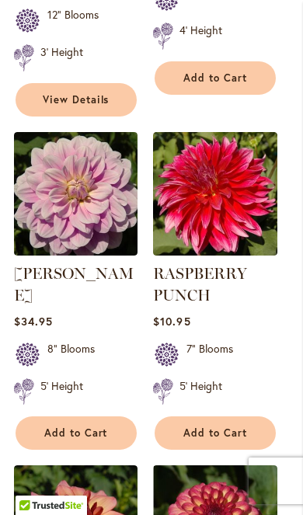
click at [71, 416] on button "Add to Cart" at bounding box center [76, 432] width 121 height 33
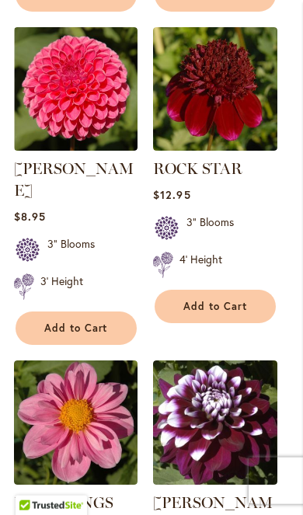
scroll to position [2712, 0]
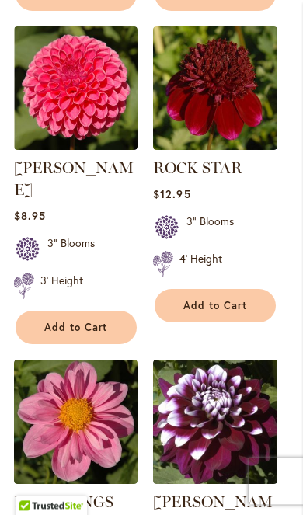
click at [93, 312] on button "Add to Cart" at bounding box center [76, 327] width 121 height 33
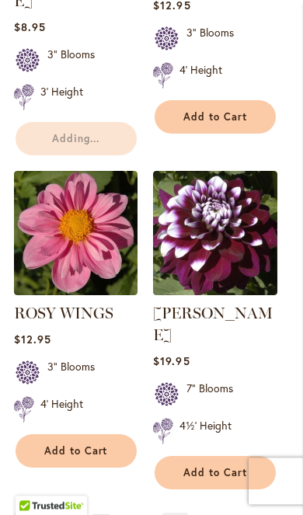
scroll to position [2906, 0]
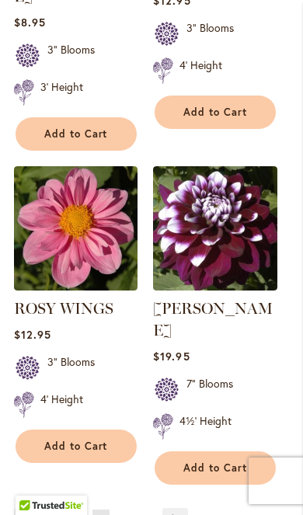
click at [172, 508] on link "Page Next" at bounding box center [175, 519] width 26 height 23
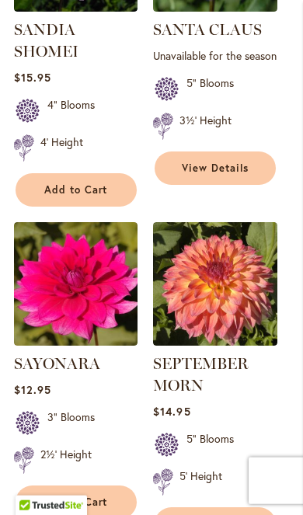
scroll to position [836, 0]
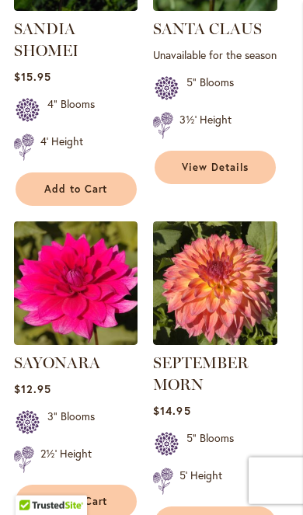
click at [225, 174] on span "View Details" at bounding box center [215, 167] width 67 height 13
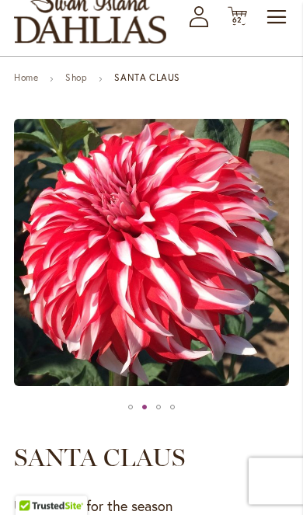
scroll to position [111, 0]
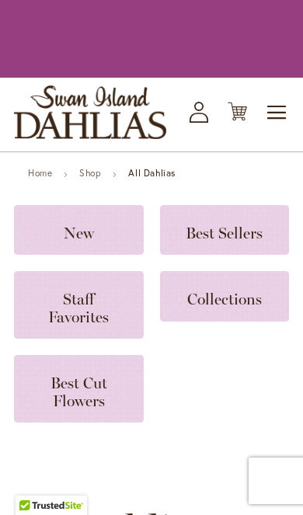
scroll to position [862, 0]
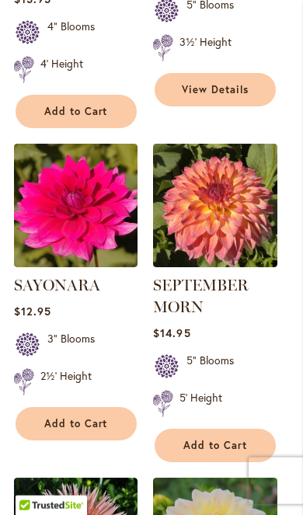
click at [228, 442] on span "Add to Cart" at bounding box center [215, 445] width 64 height 13
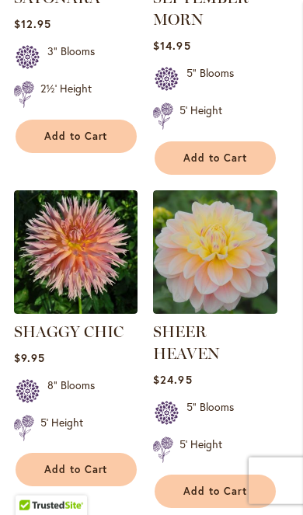
scroll to position [1257, 0]
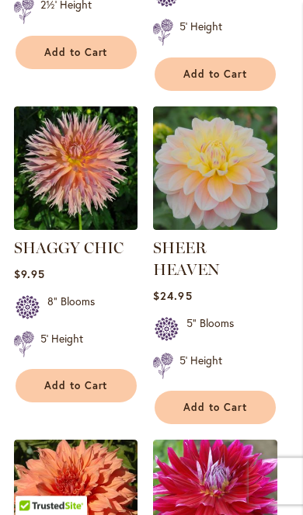
click at [237, 401] on span "Add to Cart" at bounding box center [215, 407] width 64 height 13
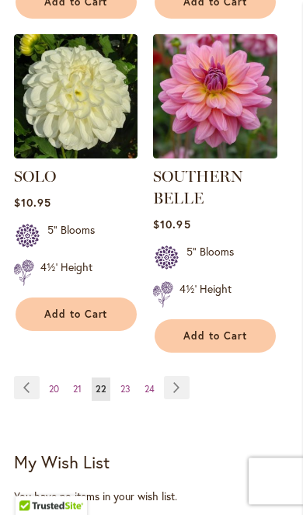
scroll to position [3018, 0]
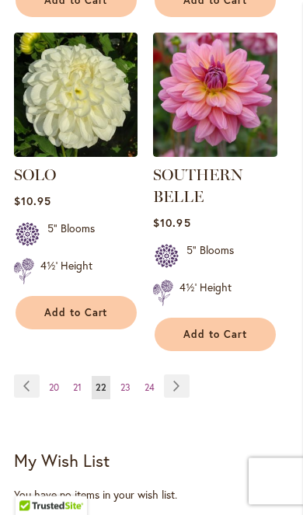
click at [172, 385] on link "Page Next" at bounding box center [177, 385] width 26 height 23
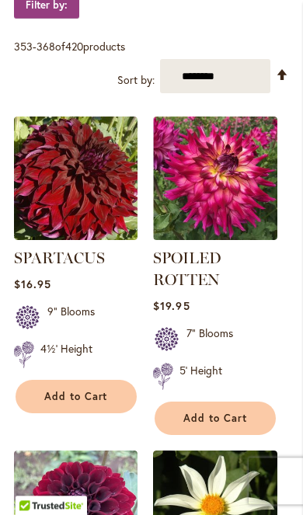
scroll to position [610, 0]
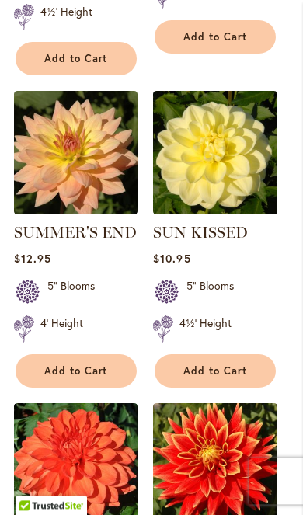
scroll to position [1960, 0]
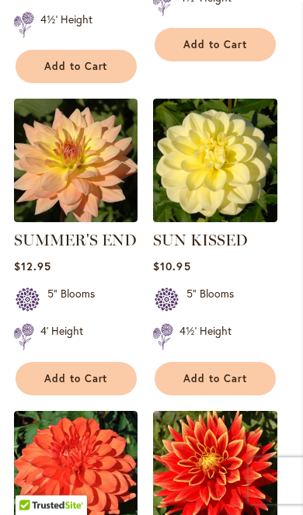
click at [95, 372] on span "Add to Cart" at bounding box center [76, 378] width 64 height 13
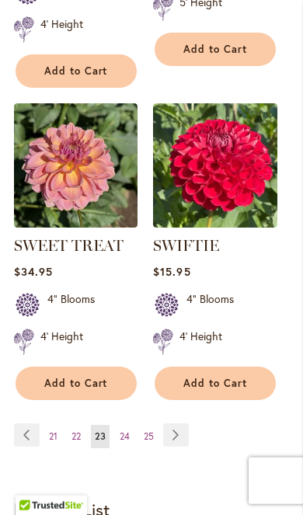
scroll to position [3016, 0]
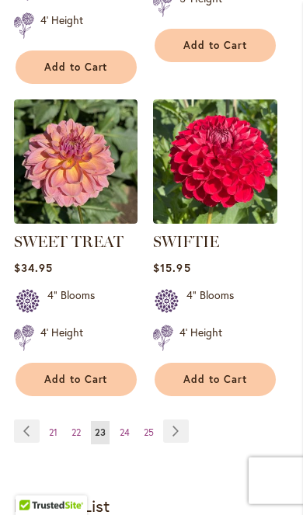
click at [179, 420] on link "Page Next" at bounding box center [176, 431] width 26 height 23
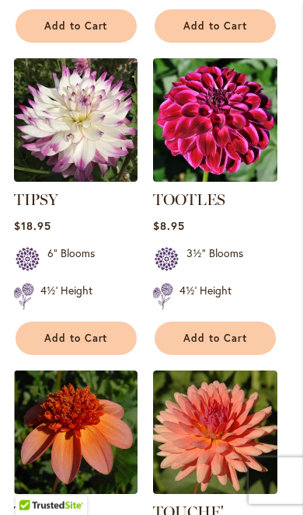
scroll to position [2290, 0]
